Goal: Information Seeking & Learning: Check status

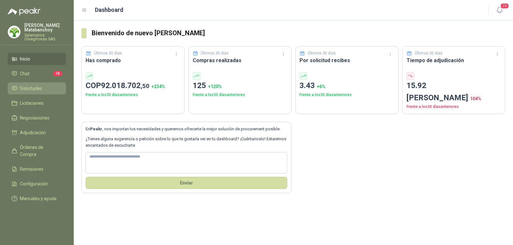
click at [41, 86] on span "Solicitudes" at bounding box center [31, 88] width 22 height 7
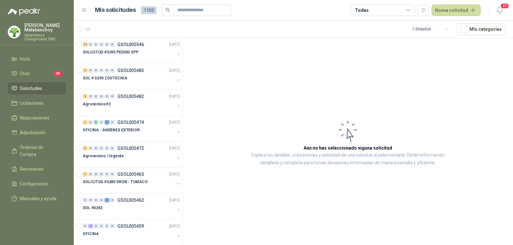
click at [38, 30] on p "[PERSON_NAME]" at bounding box center [45, 27] width 42 height 9
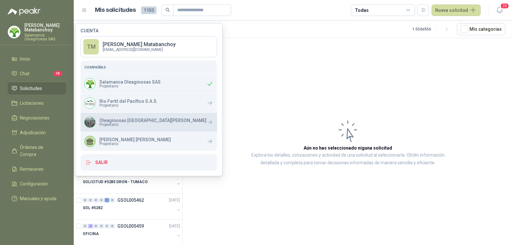
click at [112, 121] on p "Oleaginosas [GEOGRAPHIC_DATA][PERSON_NAME]" at bounding box center [152, 120] width 107 height 4
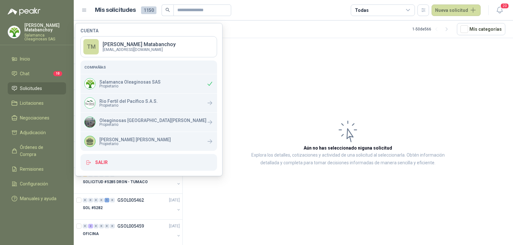
click at [304, 92] on article "Aún no has seleccionado niguna solicitud Explora los detalles, cotizaciones y a…" at bounding box center [348, 142] width 330 height 209
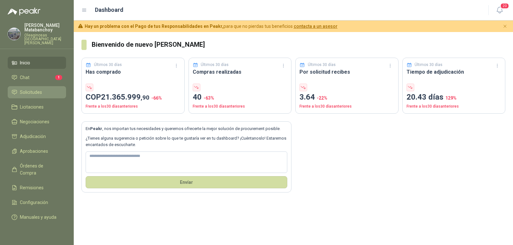
click at [31, 91] on span "Solicitudes" at bounding box center [31, 92] width 22 height 7
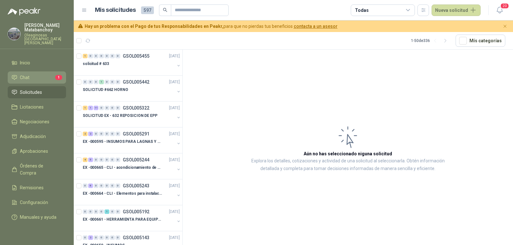
click at [44, 74] on li "Chat 1" at bounding box center [37, 77] width 51 height 7
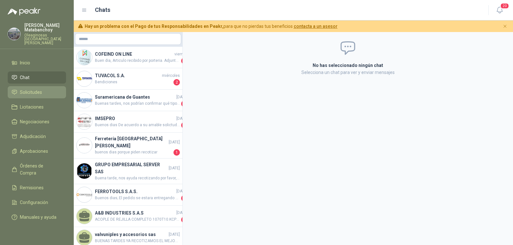
click at [31, 89] on span "Solicitudes" at bounding box center [31, 92] width 22 height 7
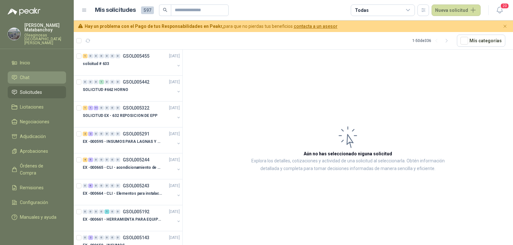
click at [48, 74] on li "Chat" at bounding box center [37, 77] width 51 height 7
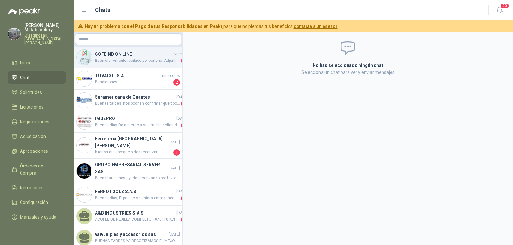
click at [115, 57] on h4 "COFEIND ON LINE" at bounding box center [134, 54] width 78 height 7
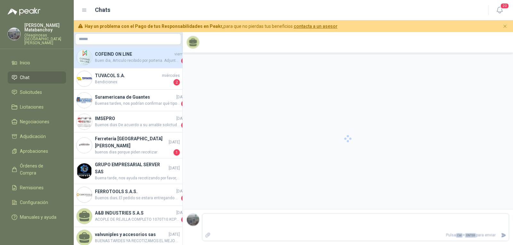
scroll to position [150, 0]
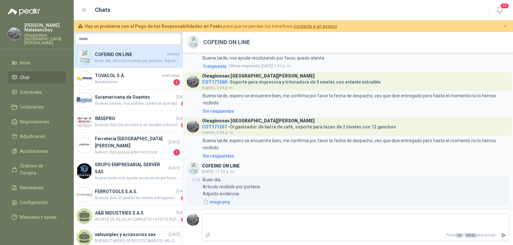
click at [216, 202] on button "image.png" at bounding box center [217, 202] width 28 height 7
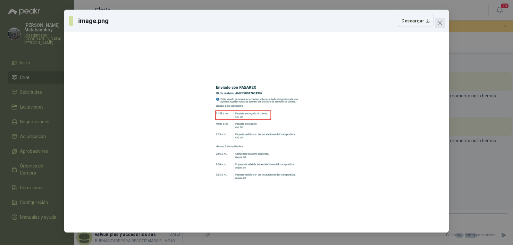
click at [438, 26] on button "Close" at bounding box center [440, 23] width 10 height 10
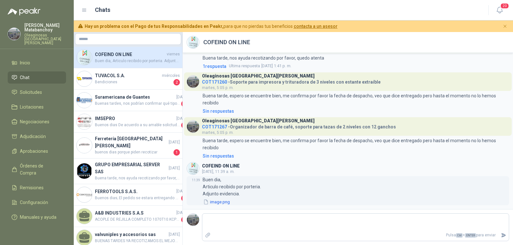
click at [220, 200] on button "image.png" at bounding box center [217, 202] width 28 height 7
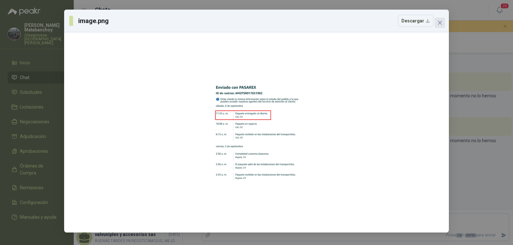
click at [438, 21] on icon "close" at bounding box center [439, 22] width 5 height 5
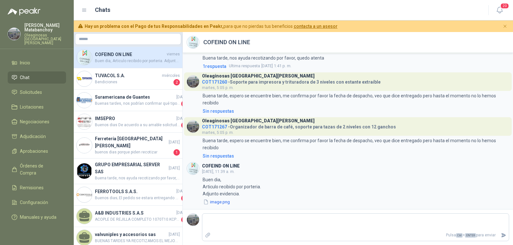
click at [217, 125] on span "COT171267" at bounding box center [214, 126] width 25 height 5
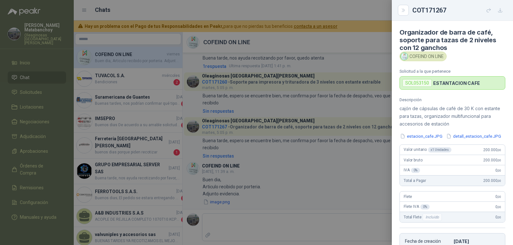
click at [422, 81] on div "SOL053150" at bounding box center [417, 83] width 30 height 8
copy div "SOL053150"
click at [304, 79] on div at bounding box center [256, 122] width 513 height 245
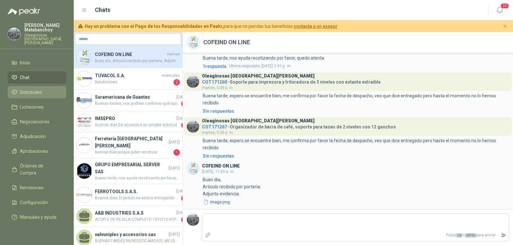
click at [34, 86] on link "Solicitudes" at bounding box center [37, 92] width 58 height 12
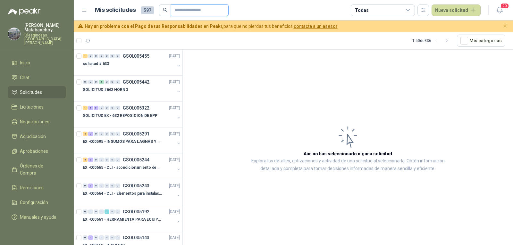
click at [193, 13] on input "text" at bounding box center [197, 10] width 45 height 11
paste input "*********"
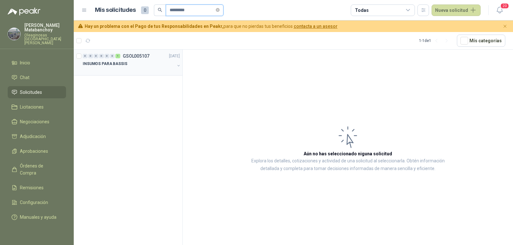
type input "*********"
click at [142, 69] on div at bounding box center [129, 70] width 92 height 5
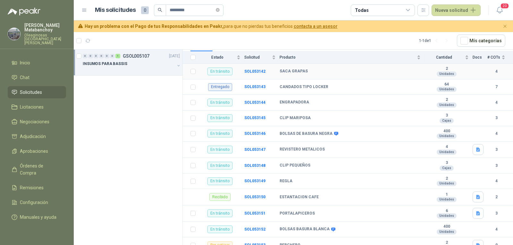
scroll to position [224, 0]
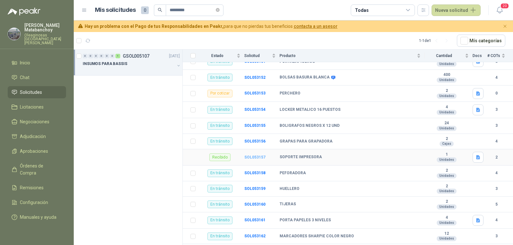
click at [253, 155] on b "SOL053157" at bounding box center [254, 157] width 21 height 4
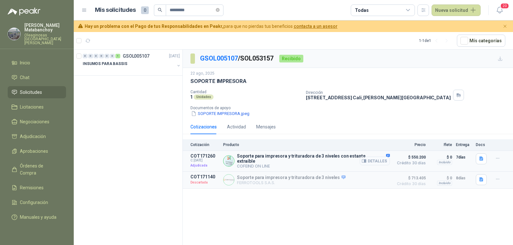
click at [385, 160] on button "Detalles" at bounding box center [375, 161] width 30 height 9
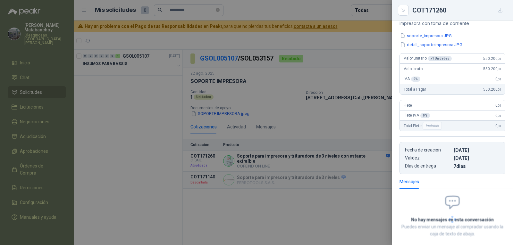
scroll to position [136, 0]
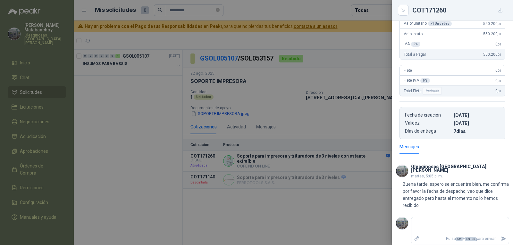
click at [323, 152] on div at bounding box center [256, 122] width 513 height 245
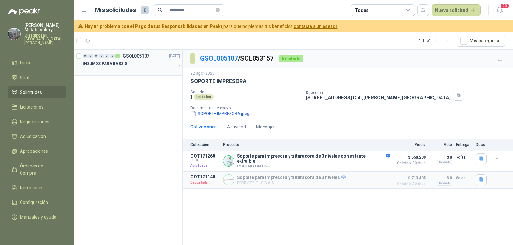
click at [151, 63] on div "INSUMOS PARA BASSIS" at bounding box center [129, 64] width 92 height 8
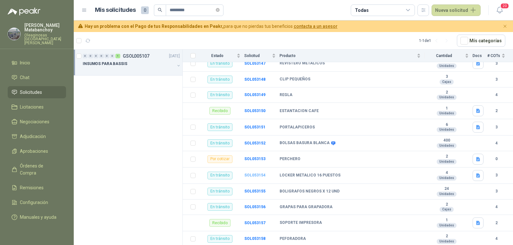
scroll to position [147, 0]
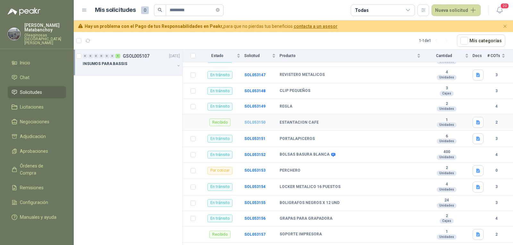
click at [249, 120] on b "SOL053150" at bounding box center [254, 122] width 21 height 4
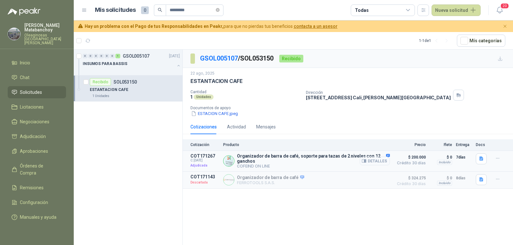
click at [375, 164] on button "Detalles" at bounding box center [375, 161] width 30 height 9
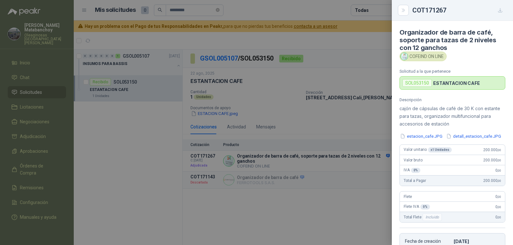
click at [318, 155] on div at bounding box center [256, 122] width 513 height 245
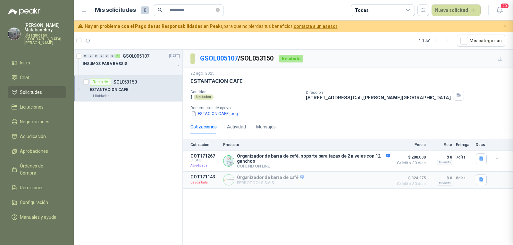
scroll to position [136, 0]
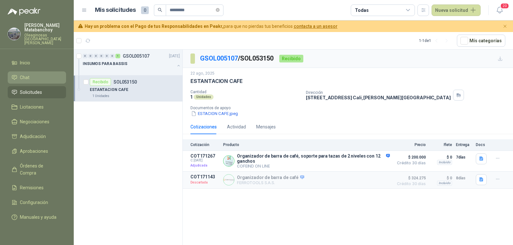
click at [31, 76] on li "Chat" at bounding box center [37, 77] width 51 height 7
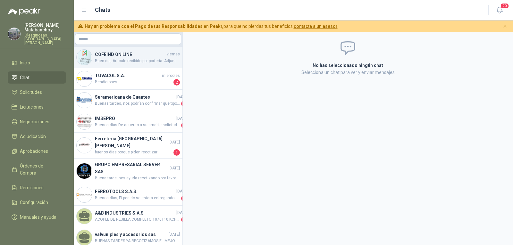
click at [128, 58] on span "Buen dia, Articulo recibido por porteria. Adjunto evidencia." at bounding box center [137, 61] width 85 height 6
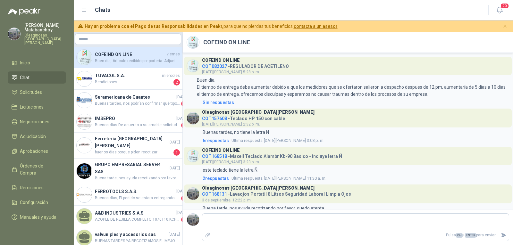
scroll to position [150, 0]
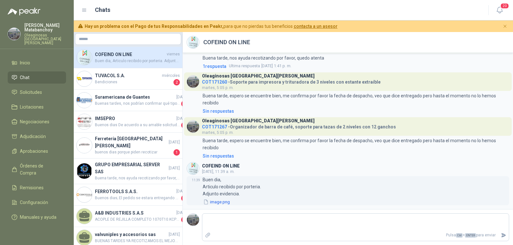
click at [215, 202] on button "image.png" at bounding box center [217, 202] width 28 height 7
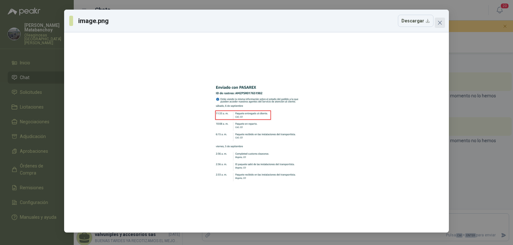
click at [439, 24] on icon "close" at bounding box center [439, 22] width 5 height 5
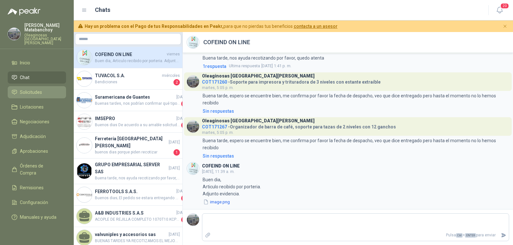
click at [33, 90] on span "Solicitudes" at bounding box center [31, 92] width 22 height 7
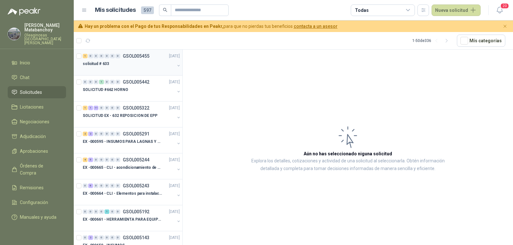
click at [133, 64] on div "solicitud # 633" at bounding box center [129, 64] width 92 height 8
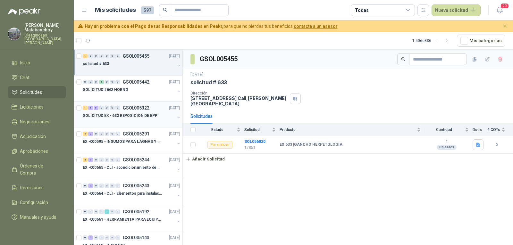
click at [128, 114] on p "SOLICITUD EX - 632 REPOSICION DE EPP" at bounding box center [120, 116] width 75 height 6
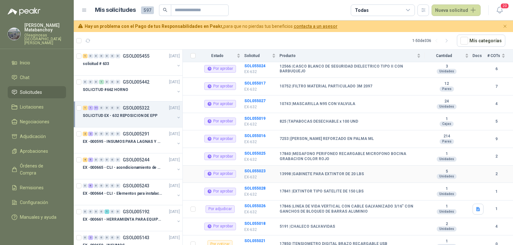
scroll to position [123, 0]
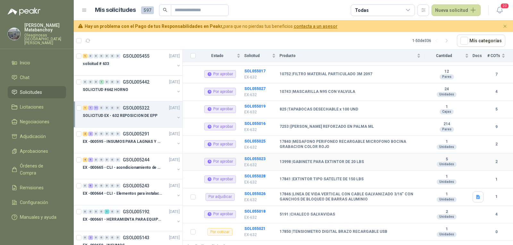
click at [307, 160] on b "13998 | GABINETE PARA EXTINTOR DE 20 LBS" at bounding box center [322, 162] width 84 height 5
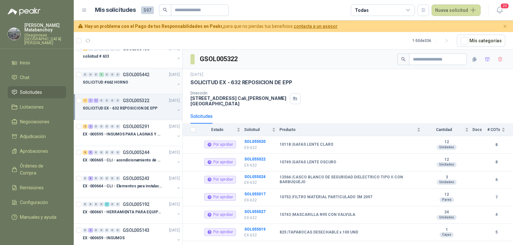
scroll to position [0, 0]
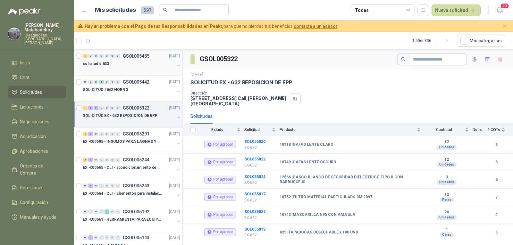
click at [120, 71] on div at bounding box center [129, 70] width 92 height 5
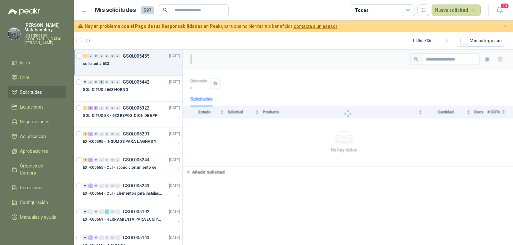
click at [48, 89] on li "Solicitudes" at bounding box center [37, 92] width 51 height 7
